Goal: Task Accomplishment & Management: Use online tool/utility

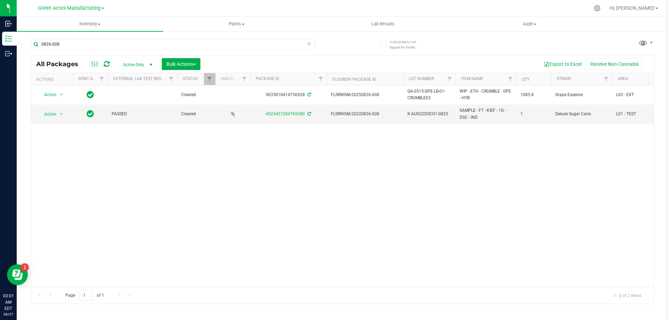
scroll to position [0, 28]
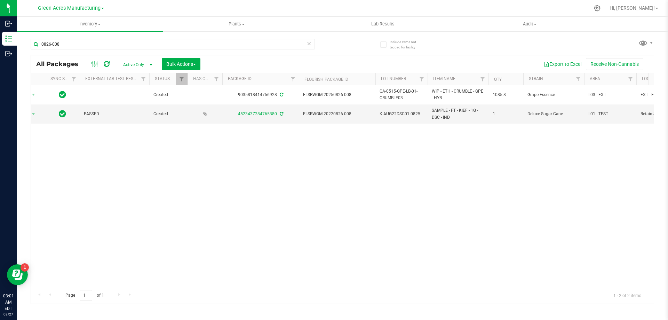
click at [221, 238] on div "Action Action Adjust qty Create package Edit attributes Global inventory Locate…" at bounding box center [342, 185] width 623 height 201
click at [476, 209] on div "Action Action Adjust qty Create package Edit attributes Global inventory Locate…" at bounding box center [342, 185] width 623 height 201
click at [287, 176] on div "Action Action Adjust qty Create package Edit attributes Global inventory Locate…" at bounding box center [342, 185] width 623 height 201
click at [496, 161] on div "Action Action Adjust qty Create package Edit attributes Global inventory Locate…" at bounding box center [342, 185] width 623 height 201
click at [186, 44] on input "0826-008" at bounding box center [173, 44] width 284 height 10
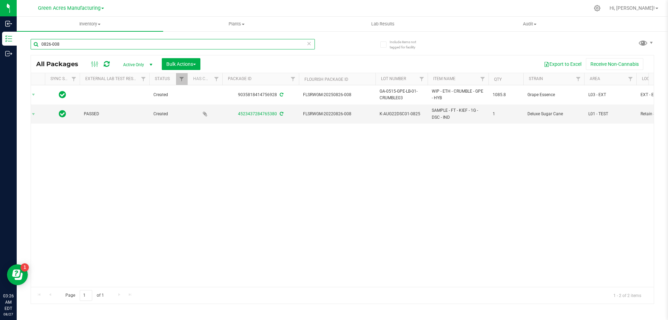
click at [187, 45] on input "0826-008" at bounding box center [173, 44] width 284 height 10
click at [187, 42] on input "0826-008" at bounding box center [173, 44] width 284 height 10
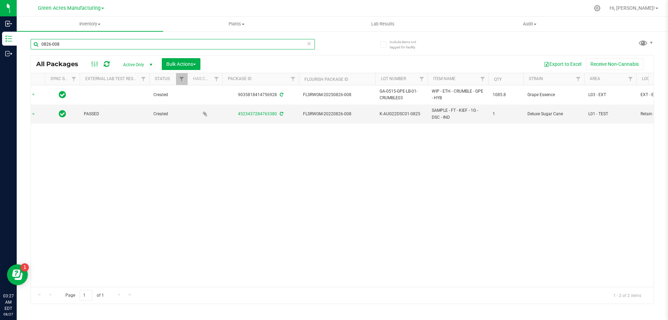
click at [187, 42] on input "0826-008" at bounding box center [173, 44] width 284 height 10
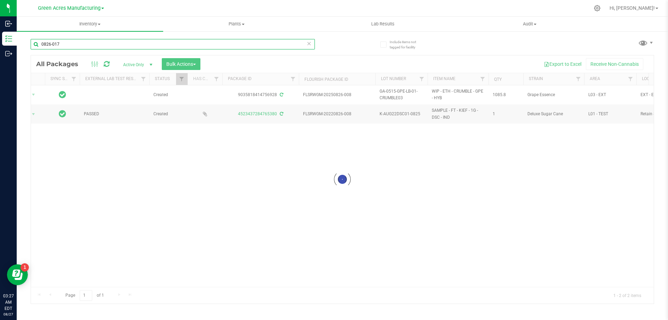
type input "0826-017"
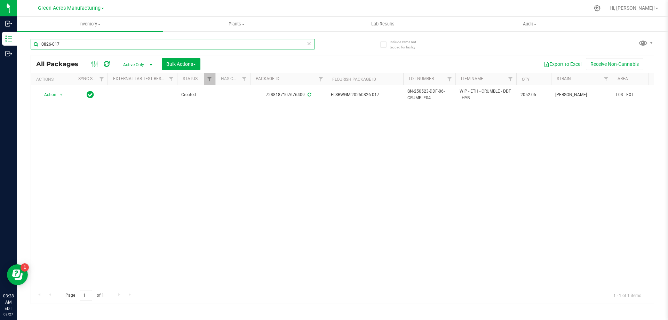
click at [66, 43] on input "0826-017" at bounding box center [173, 44] width 284 height 10
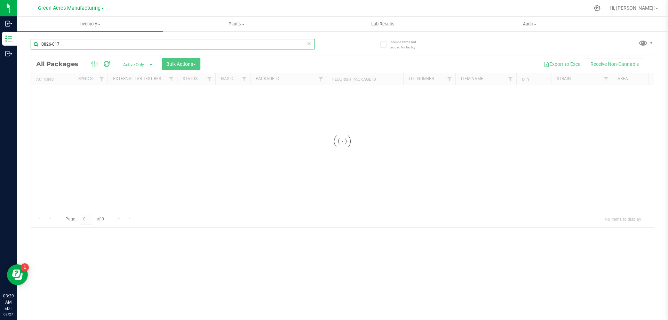
click at [103, 40] on input "0826-017" at bounding box center [173, 44] width 284 height 10
type input "0827-010"
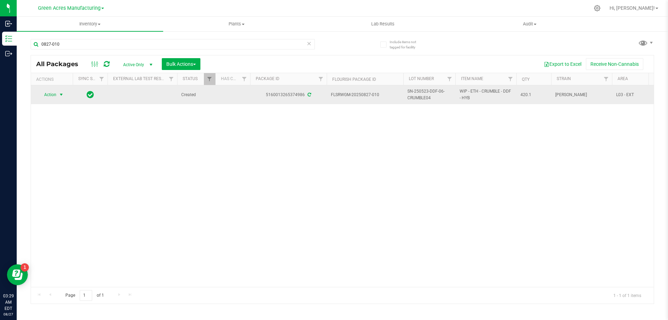
click at [41, 98] on span "Action" at bounding box center [47, 95] width 19 height 10
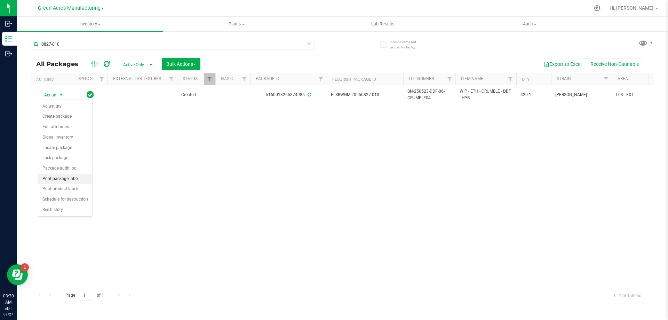
click at [66, 179] on li "Print package label" at bounding box center [65, 179] width 54 height 10
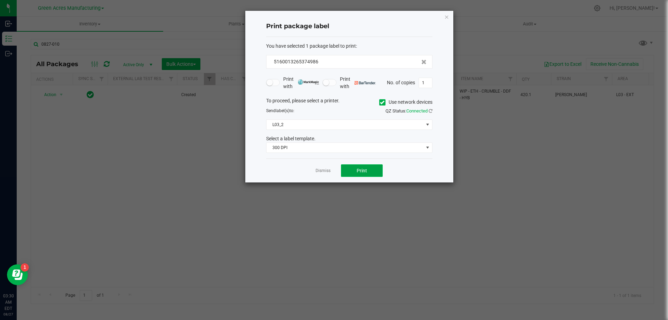
click at [355, 168] on button "Print" at bounding box center [362, 170] width 42 height 13
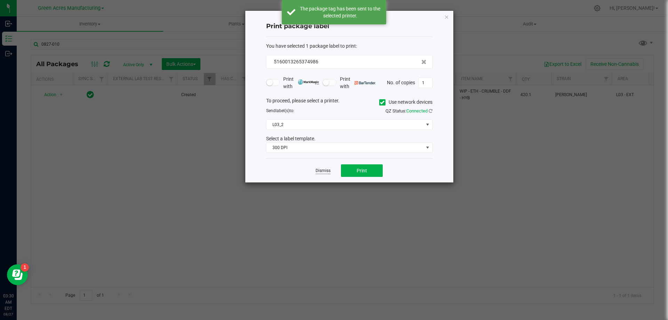
click at [328, 171] on link "Dismiss" at bounding box center [323, 171] width 15 height 6
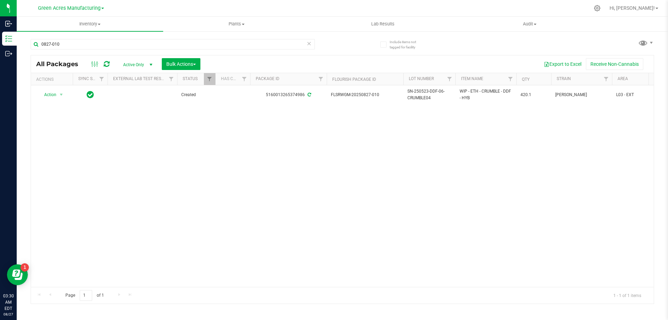
click at [450, 155] on div "Action Action Adjust qty Create package Edit attributes Global inventory Locate…" at bounding box center [342, 185] width 623 height 201
click at [657, 9] on span at bounding box center [657, 8] width 3 height 1
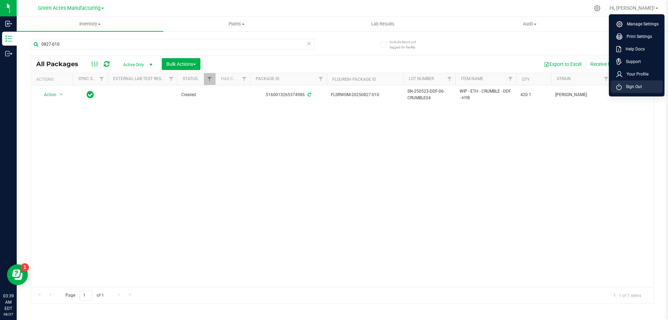
click at [628, 88] on span "Sign Out" at bounding box center [632, 86] width 20 height 7
